Goal: Task Accomplishment & Management: Manage account settings

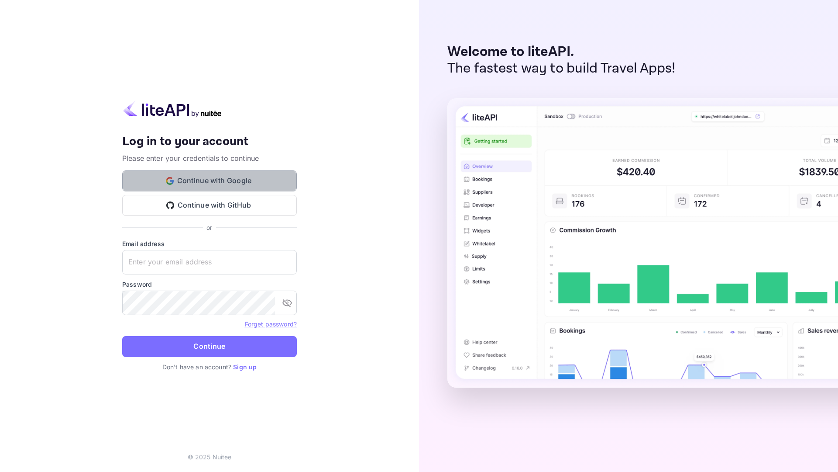
click at [213, 181] on button "Continue with Google" at bounding box center [209, 180] width 175 height 21
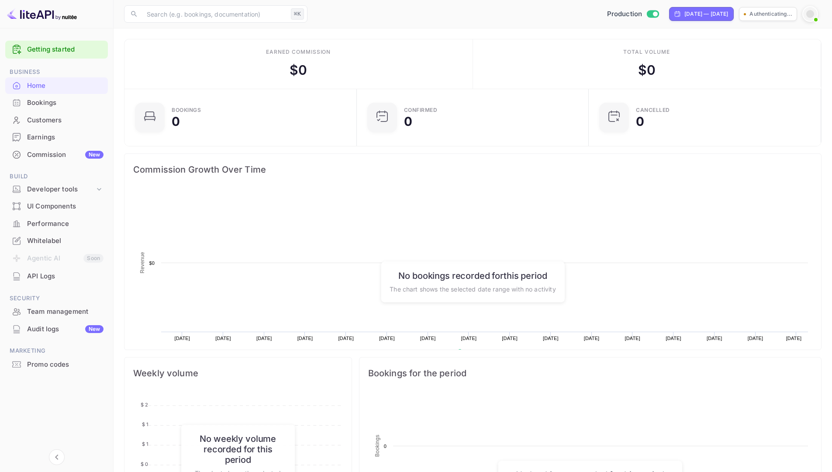
scroll to position [7, 7]
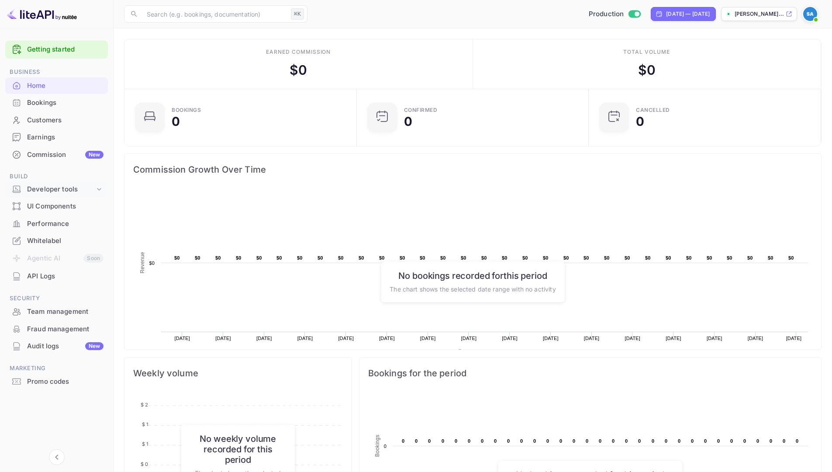
click at [54, 188] on div "Developer tools" at bounding box center [61, 189] width 68 height 10
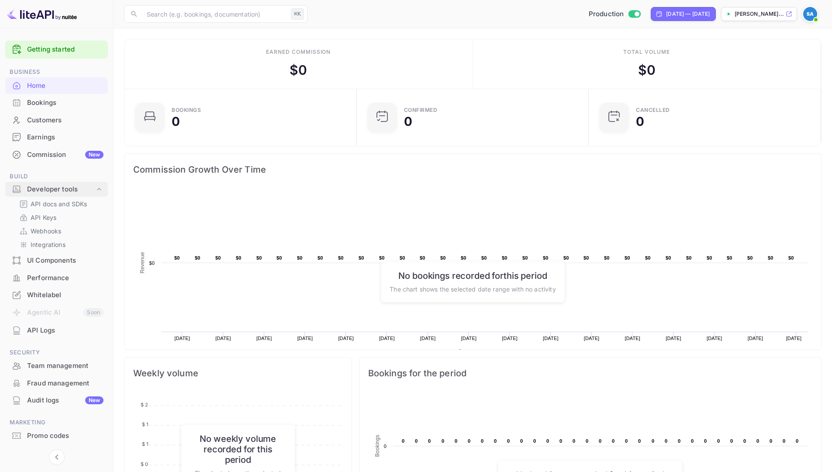
click at [54, 187] on div "Developer tools" at bounding box center [61, 189] width 68 height 10
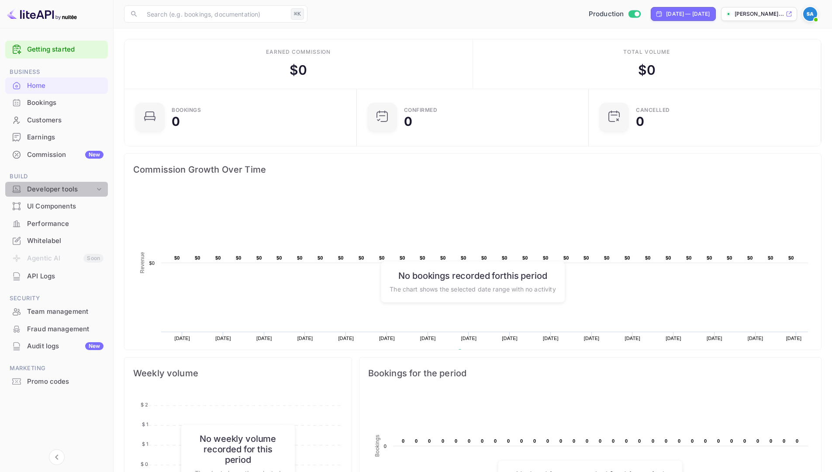
click at [54, 187] on div "Developer tools" at bounding box center [61, 189] width 68 height 10
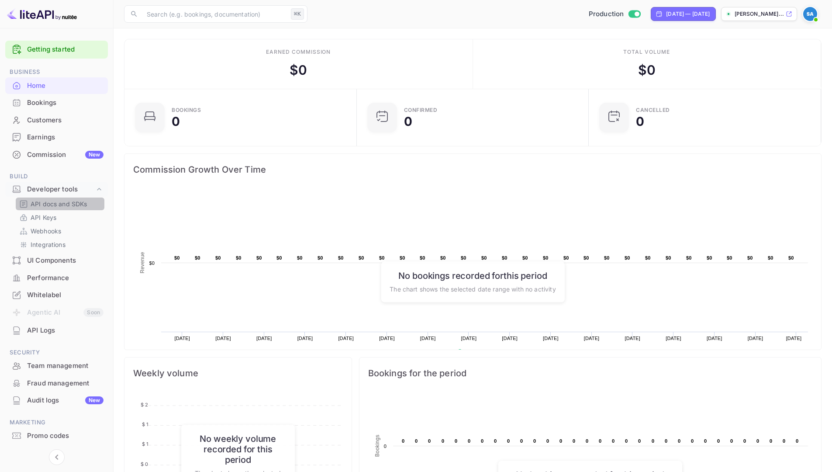
click at [54, 208] on div "API docs and SDKs" at bounding box center [60, 203] width 89 height 13
click at [52, 203] on p "API docs and SDKs" at bounding box center [59, 203] width 57 height 9
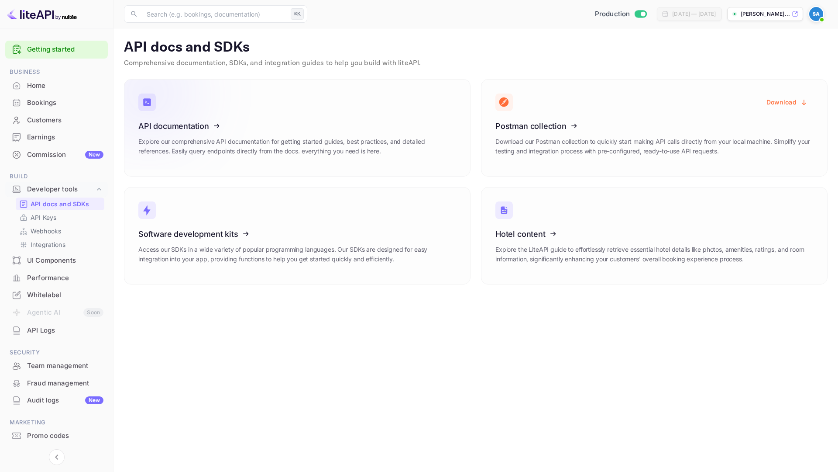
click at [178, 131] on icon at bounding box center [192, 124] width 136 height 90
click at [817, 16] on img at bounding box center [817, 14] width 14 height 14
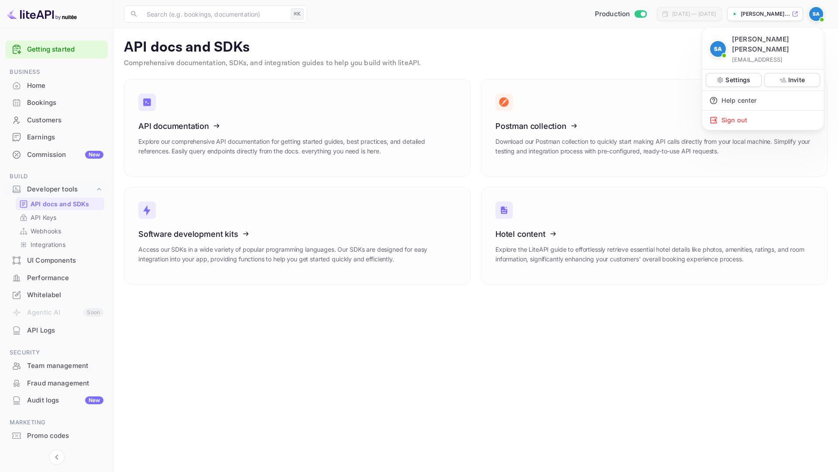
click at [653, 33] on div at bounding box center [419, 236] width 838 height 472
click at [773, 14] on p "[PERSON_NAME]..." at bounding box center [765, 14] width 49 height 8
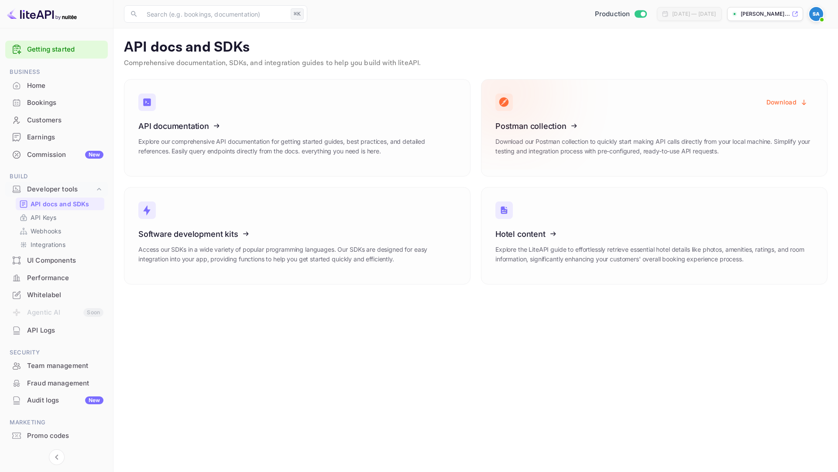
click at [784, 100] on button "Download" at bounding box center [788, 101] width 52 height 17
click at [42, 102] on div "Bookings" at bounding box center [65, 103] width 76 height 10
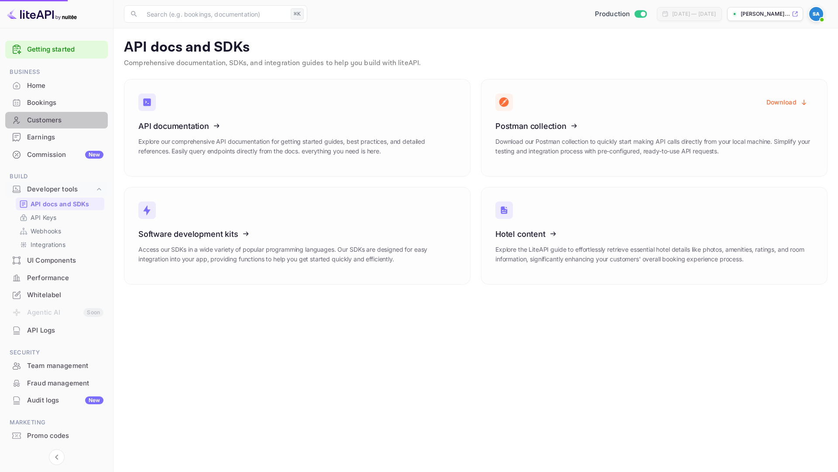
click at [47, 123] on div "Customers" at bounding box center [65, 120] width 76 height 10
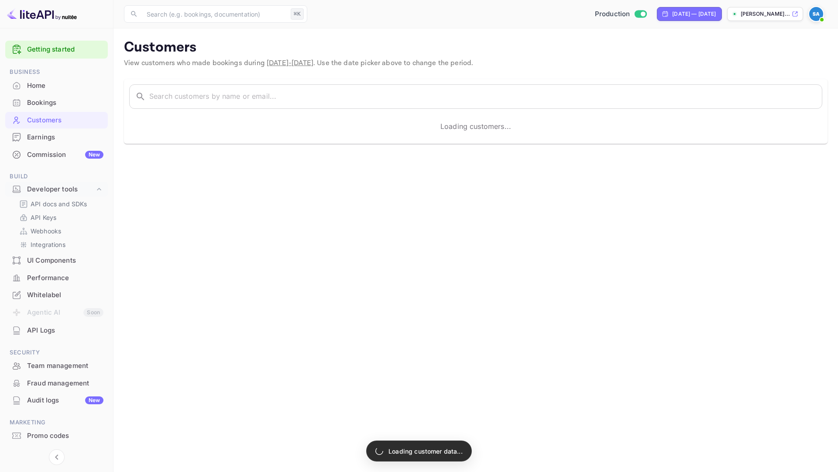
click at [46, 135] on div "Earnings" at bounding box center [65, 137] width 76 height 10
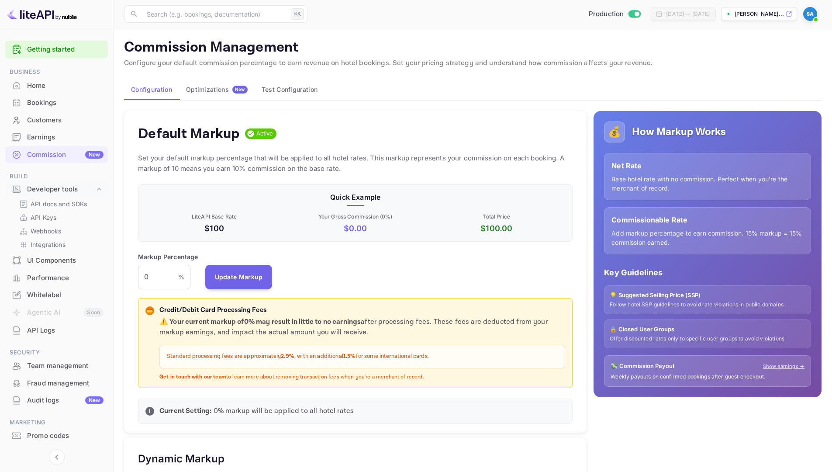
scroll to position [148, 428]
click at [48, 260] on div "UI Components" at bounding box center [65, 260] width 76 height 10
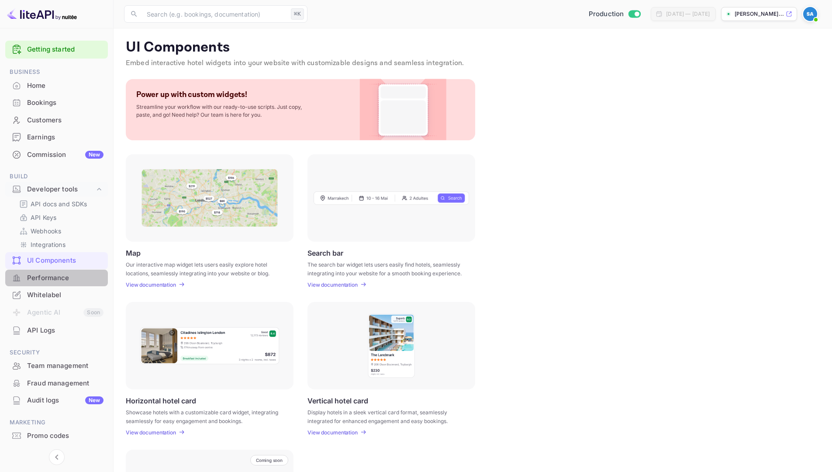
click at [48, 276] on div "Performance" at bounding box center [65, 278] width 76 height 10
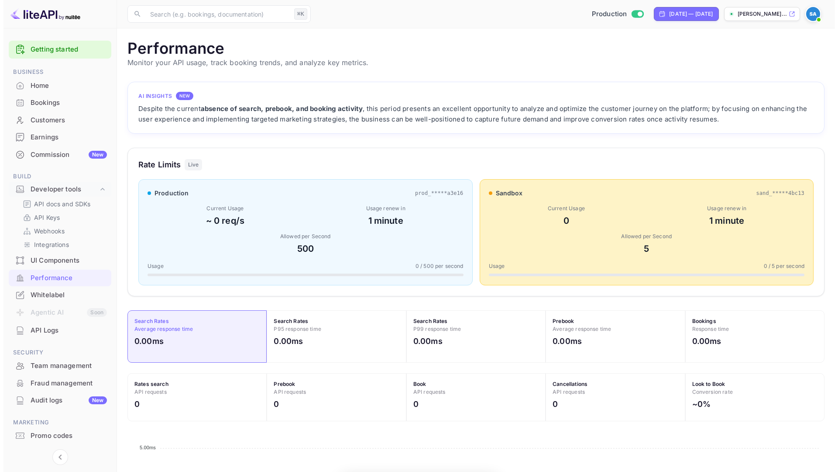
scroll to position [218, 691]
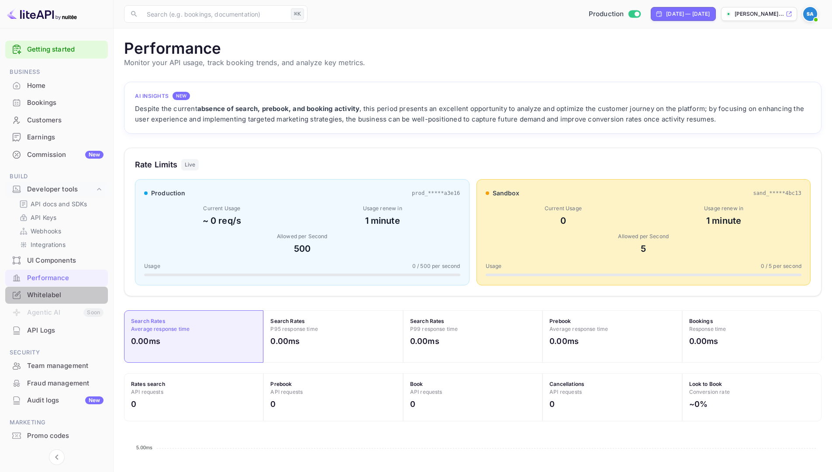
click at [51, 293] on div "Whitelabel" at bounding box center [65, 295] width 76 height 10
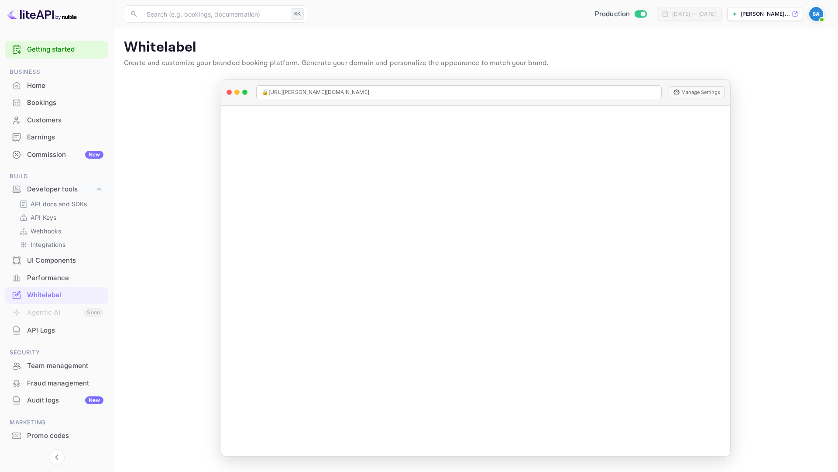
drag, startPoint x: 45, startPoint y: 14, endPoint x: 50, endPoint y: 20, distance: 7.1
click at [45, 14] on img at bounding box center [42, 14] width 70 height 14
click at [50, 15] on img at bounding box center [42, 14] width 70 height 14
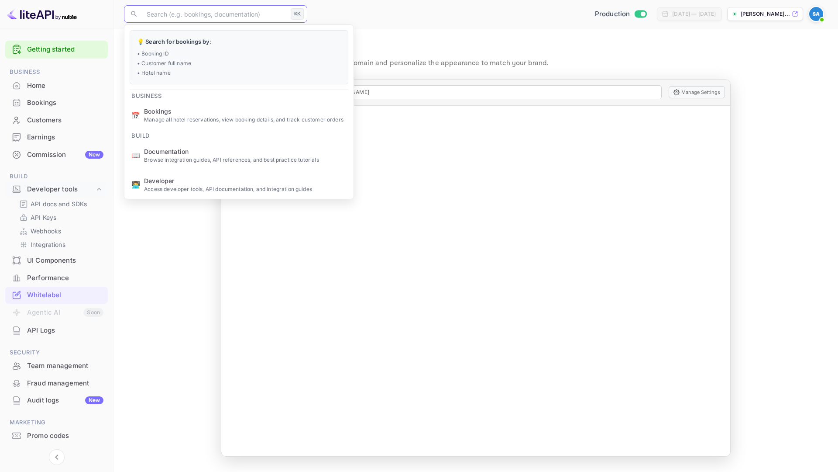
click at [179, 14] on input "text" at bounding box center [214, 13] width 146 height 17
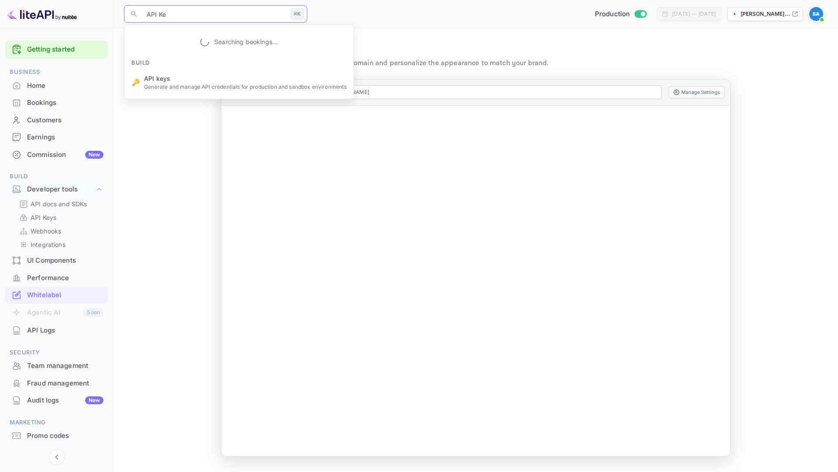
type input "API Key"
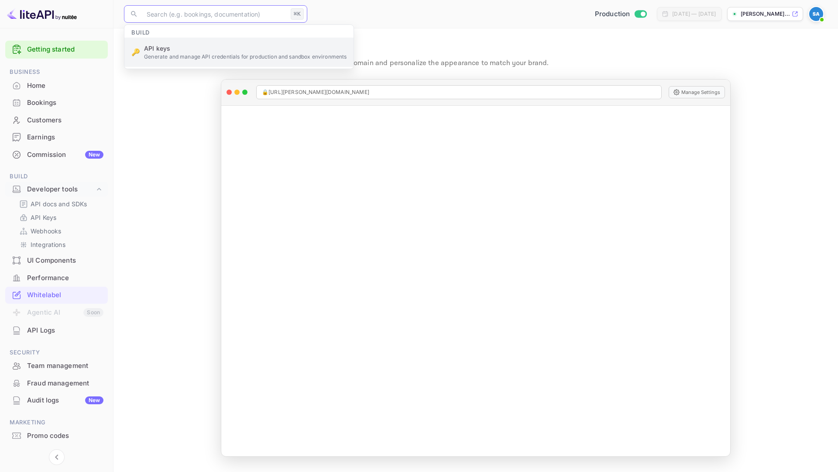
click at [164, 56] on ul "Build 🔑 API keys Generate and manage API credentials for production and sandbox…" at bounding box center [238, 47] width 229 height 44
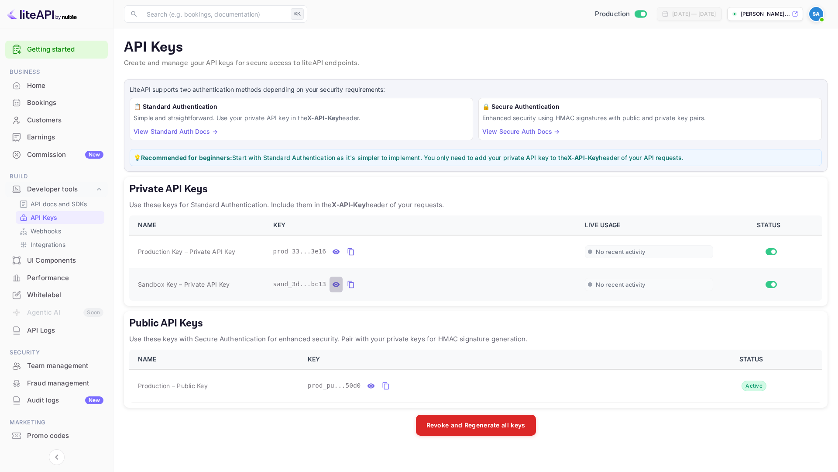
click at [335, 286] on icon "private api keys table" at bounding box center [336, 284] width 7 height 5
click at [452, 284] on icon "private api keys table" at bounding box center [453, 284] width 8 height 10
click at [349, 251] on icon "private api keys table" at bounding box center [351, 251] width 6 height 7
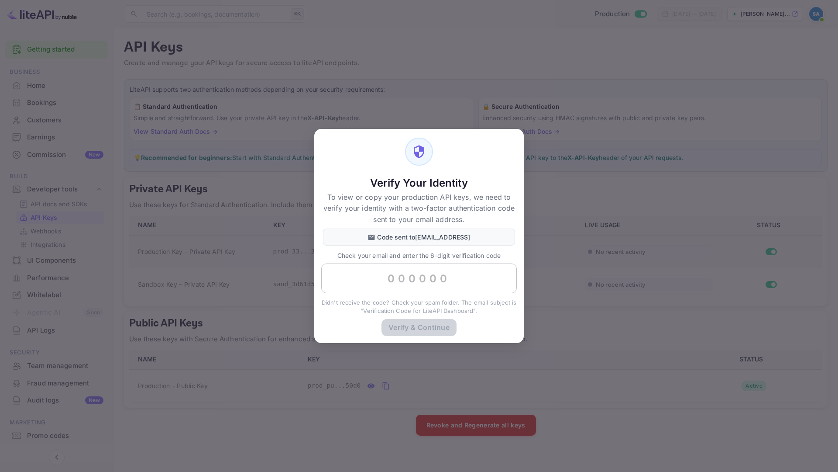
click at [400, 281] on input "text" at bounding box center [419, 278] width 196 height 30
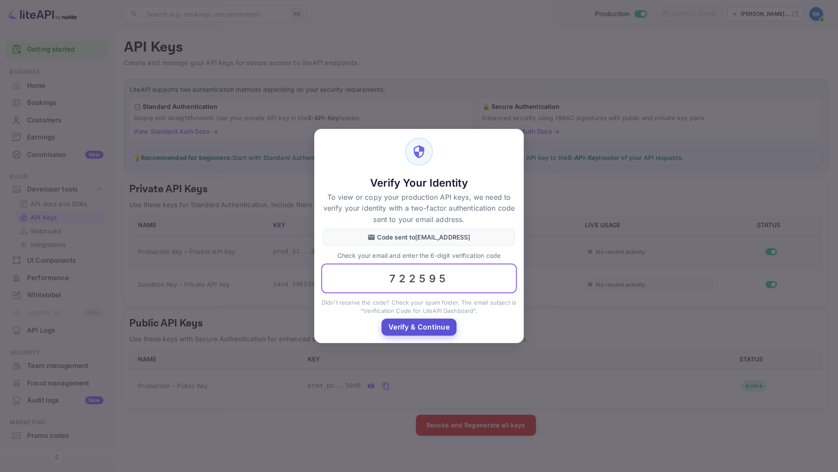
click at [434, 332] on button "Verify & Continue" at bounding box center [419, 326] width 75 height 17
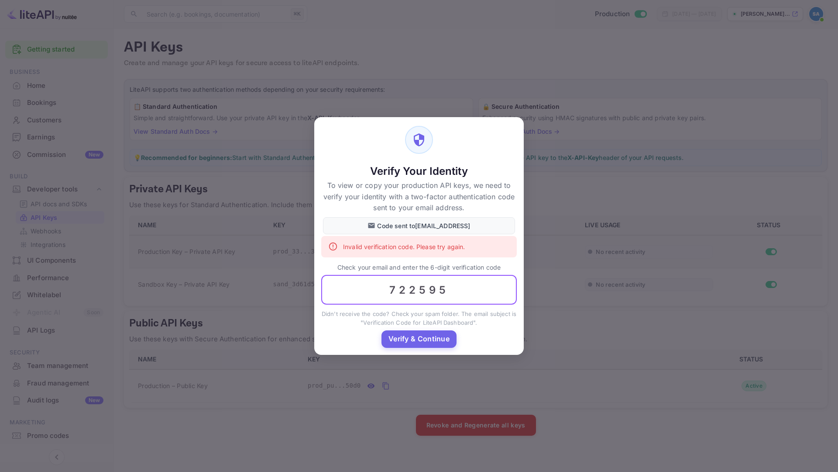
drag, startPoint x: 451, startPoint y: 290, endPoint x: 419, endPoint y: 289, distance: 31.9
click at [419, 289] on input "722595" at bounding box center [419, 290] width 196 height 30
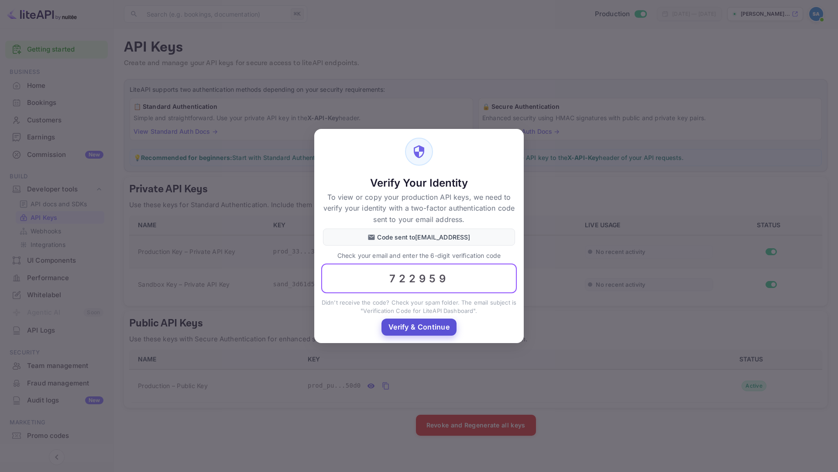
type input "722959"
click at [425, 324] on button "Verify & Continue" at bounding box center [419, 326] width 75 height 17
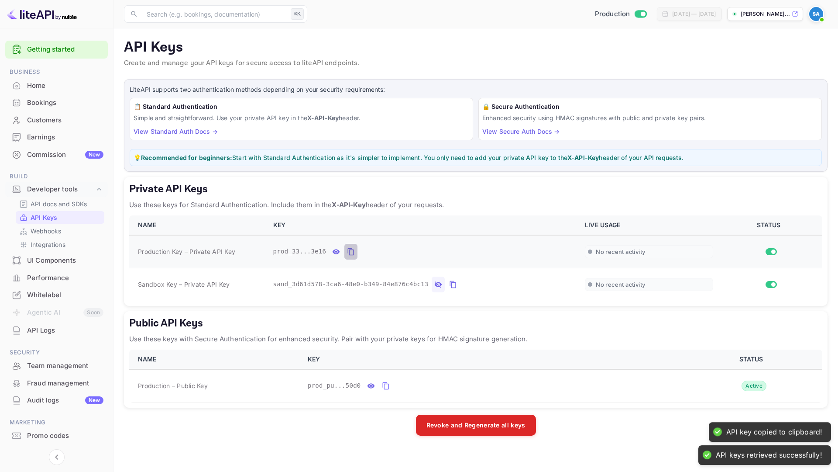
click at [351, 249] on icon "private api keys table" at bounding box center [351, 251] width 8 height 10
